Goal: Information Seeking & Learning: Get advice/opinions

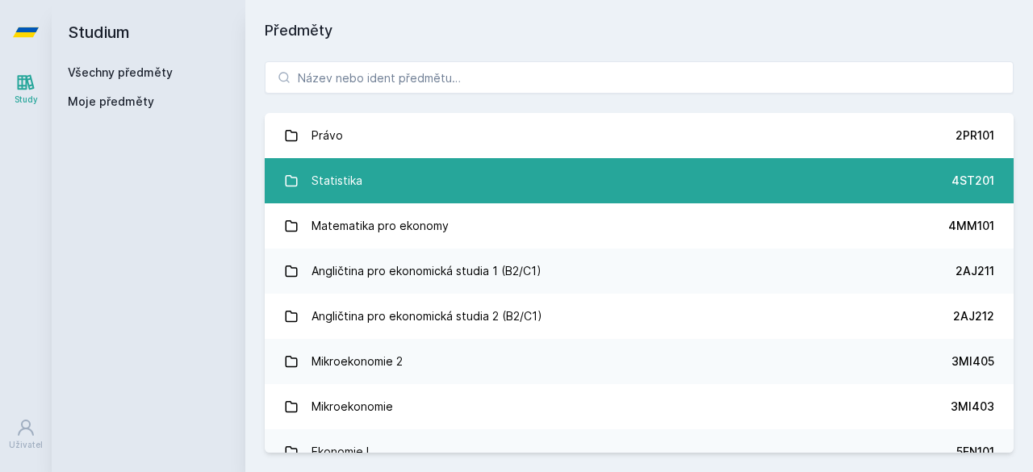
click at [408, 174] on link "Statistika 4ST201" at bounding box center [639, 180] width 749 height 45
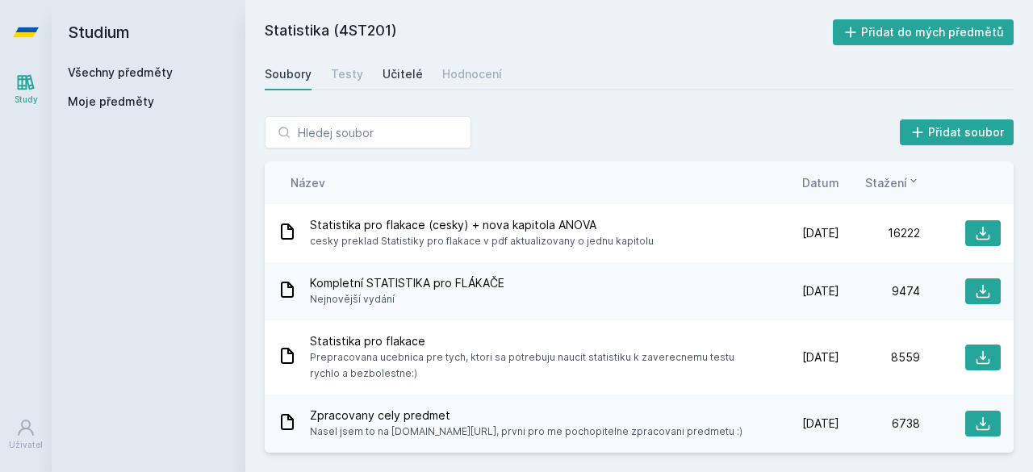
click at [386, 75] on div "Učitelé" at bounding box center [403, 74] width 40 height 16
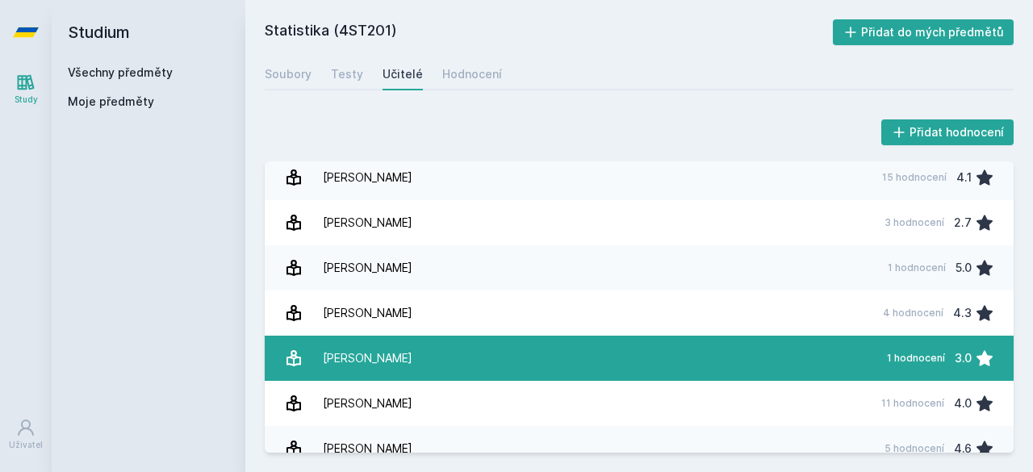
scroll to position [2502, 0]
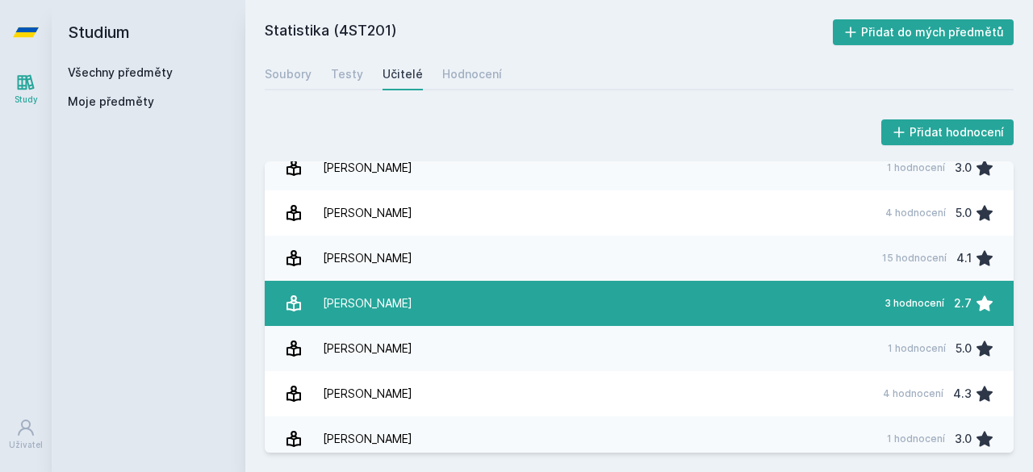
click at [383, 323] on link "[PERSON_NAME] 3 hodnocení 2.7" at bounding box center [639, 303] width 749 height 45
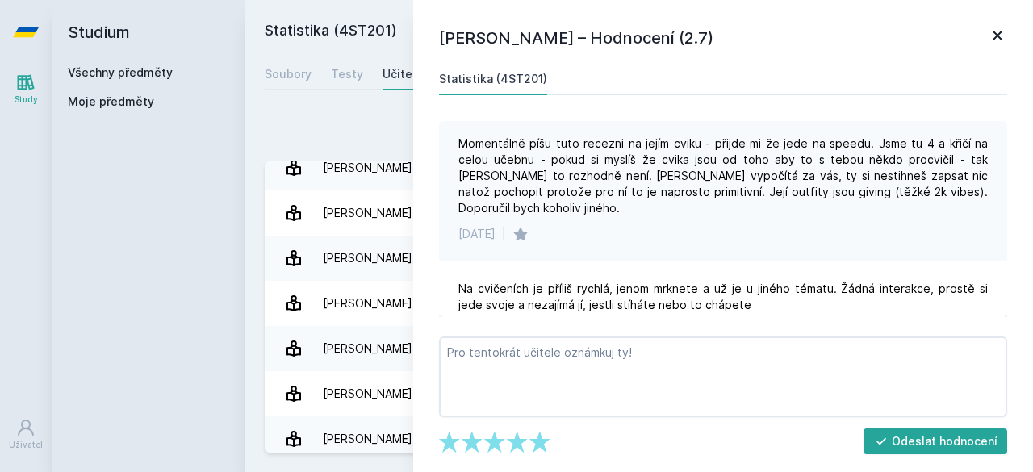
scroll to position [175, 0]
